Goal: Understand process/instructions: Learn about a topic

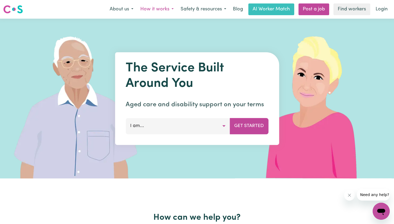
click at [169, 9] on button "How it works" at bounding box center [157, 9] width 40 height 11
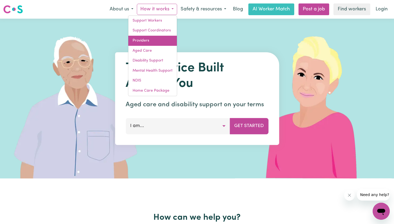
click at [143, 42] on link "Providers" at bounding box center [152, 41] width 49 height 10
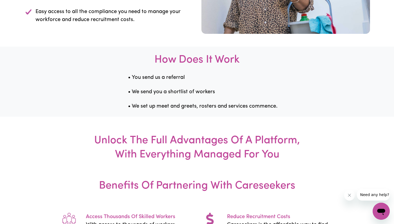
scroll to position [636, 0]
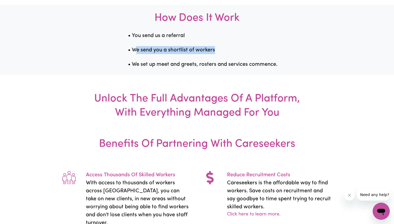
drag, startPoint x: 138, startPoint y: 136, endPoint x: 223, endPoint y: 137, distance: 85.3
click at [223, 54] on p "• We send you a shortlist of workers" at bounding box center [246, 50] width 236 height 8
click at [224, 54] on p "• We send you a shortlist of workers" at bounding box center [246, 50] width 236 height 8
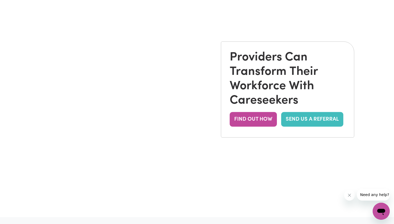
scroll to position [0, 0]
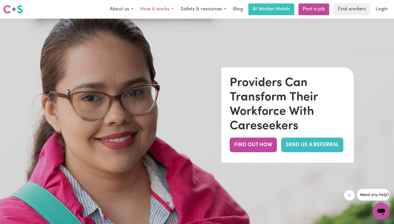
click at [170, 10] on button "How it works" at bounding box center [157, 9] width 40 height 11
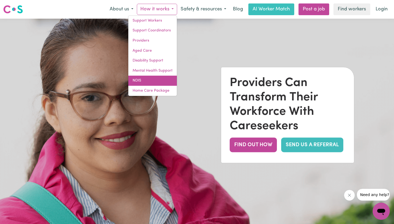
click at [146, 82] on link "NDIS" at bounding box center [152, 81] width 49 height 10
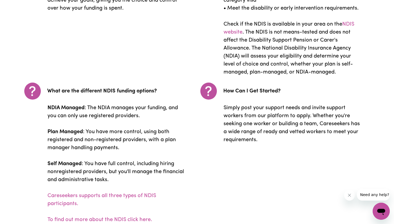
scroll to position [949, 0]
